Goal: Task Accomplishment & Management: Use online tool/utility

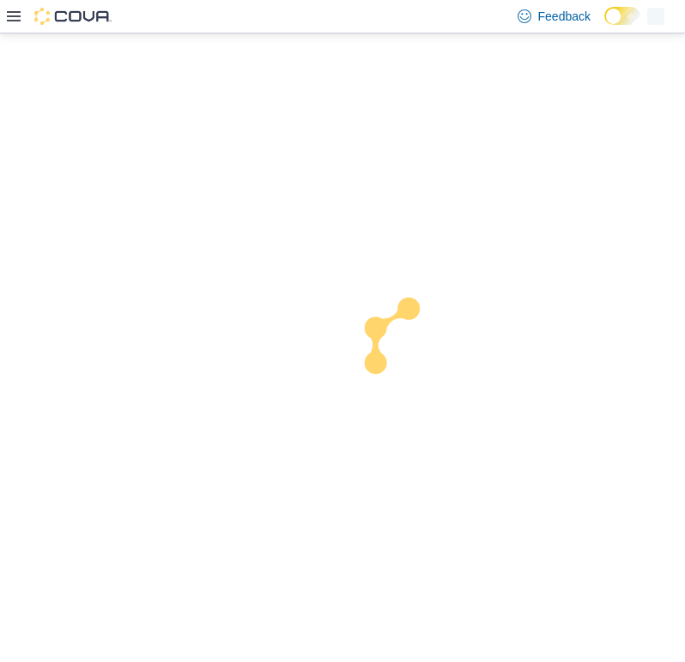
click at [17, 15] on icon at bounding box center [14, 16] width 14 height 14
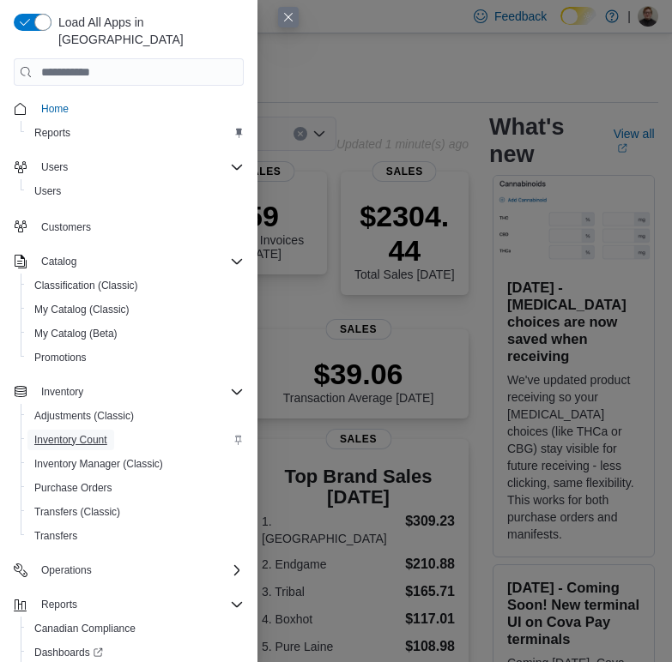
click at [69, 433] on span "Inventory Count" at bounding box center [70, 440] width 73 height 14
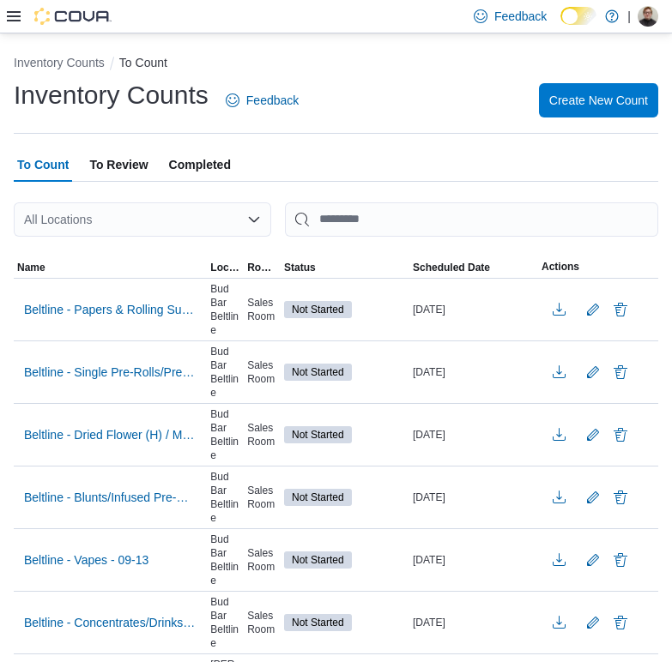
click at [10, 21] on icon at bounding box center [14, 16] width 14 height 10
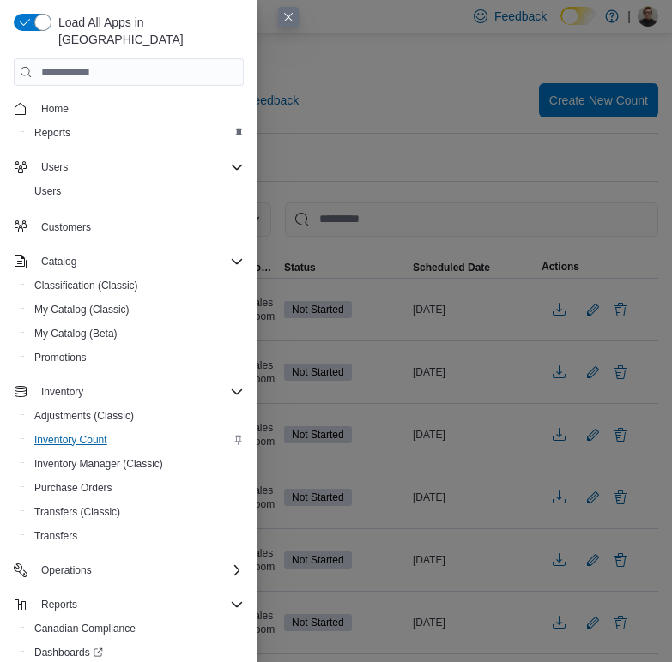
scroll to position [66, 0]
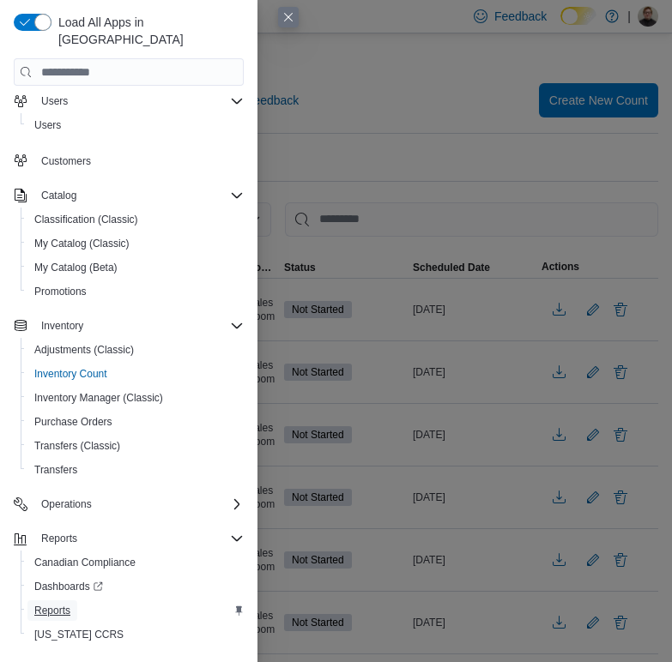
click at [57, 604] on span "Reports" at bounding box center [52, 611] width 36 height 14
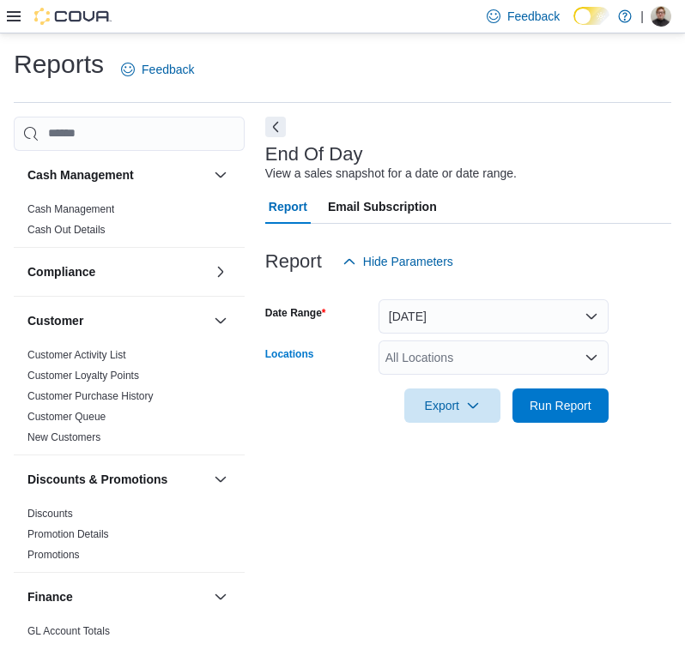
click at [529, 345] on div "All Locations" at bounding box center [493, 358] width 230 height 34
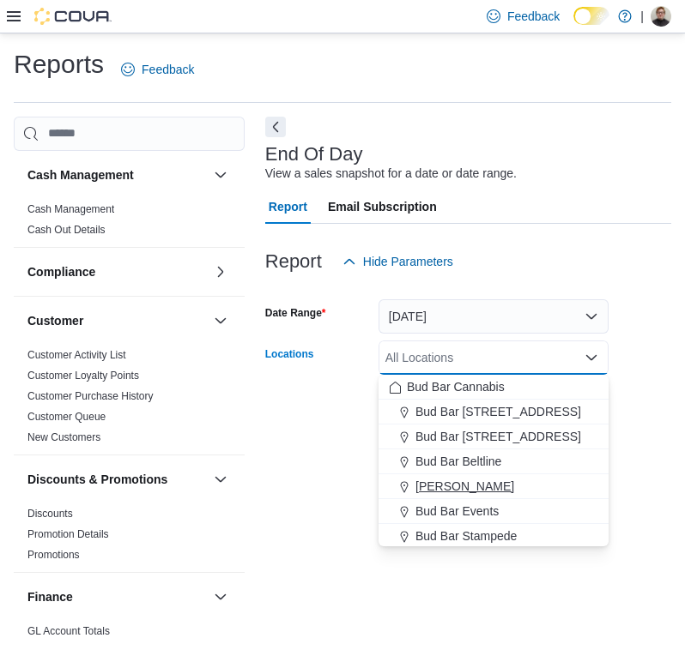
click at [518, 474] on button "[PERSON_NAME]" at bounding box center [493, 486] width 230 height 25
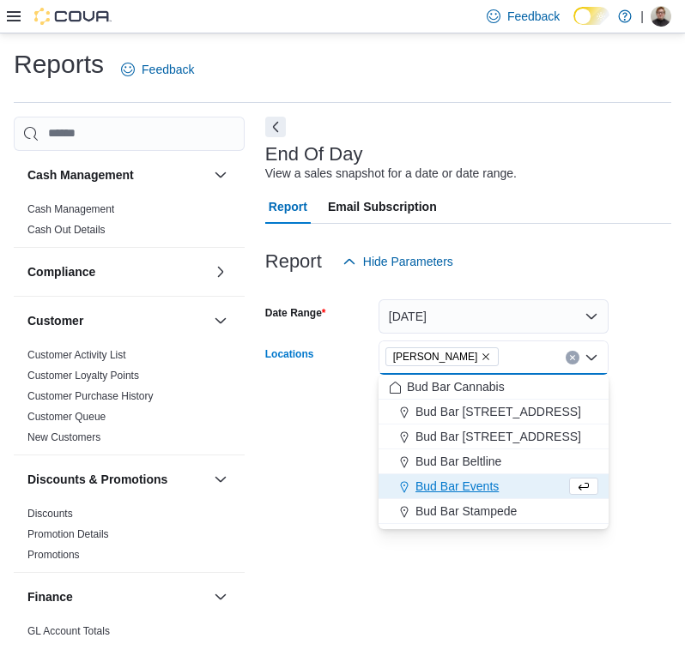
click at [516, 235] on div at bounding box center [468, 234] width 406 height 21
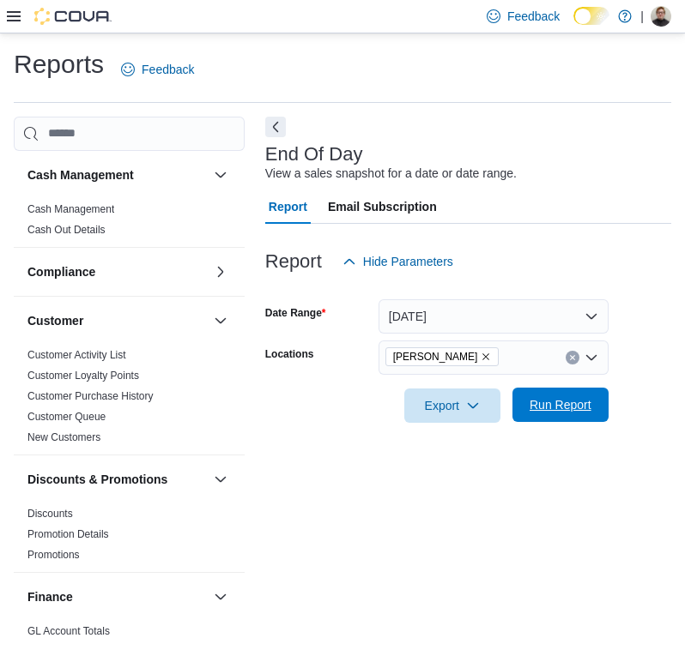
click at [551, 400] on span "Run Report" at bounding box center [560, 404] width 62 height 17
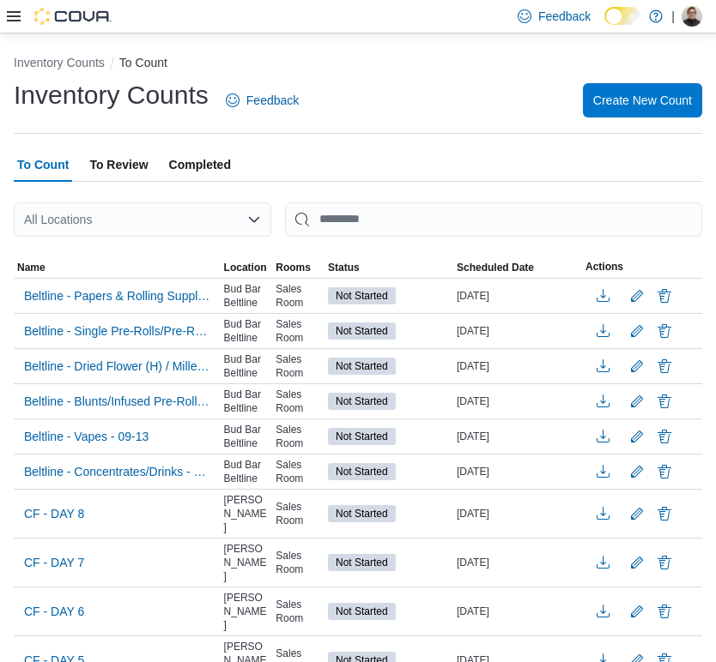
click at [10, 15] on icon at bounding box center [14, 16] width 14 height 10
